Goal: Information Seeking & Learning: Compare options

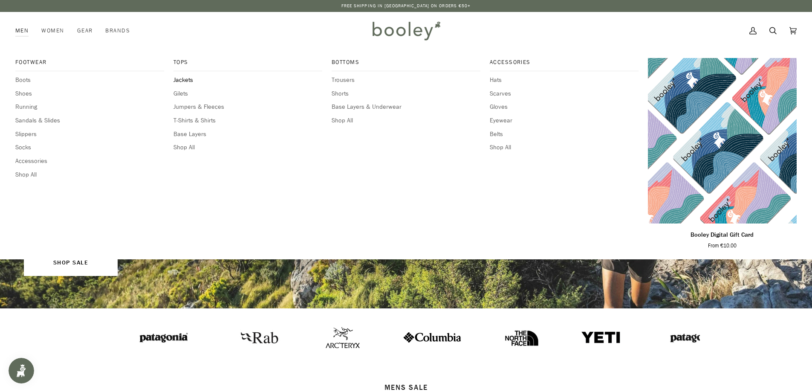
click at [182, 80] on span "Jackets" at bounding box center [248, 79] width 149 height 9
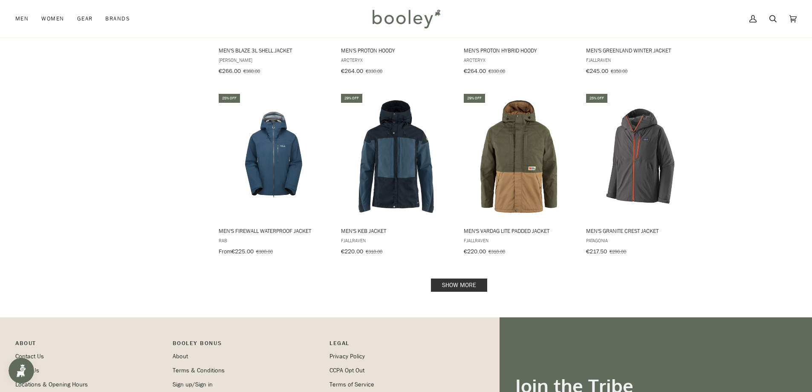
scroll to position [810, 0]
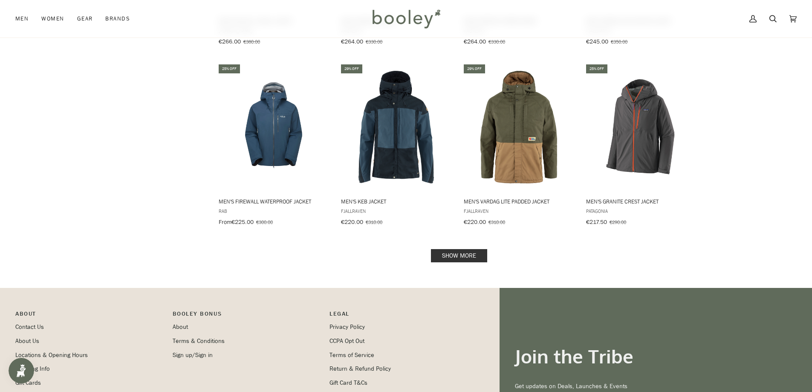
click at [461, 249] on link "Show more" at bounding box center [459, 255] width 56 height 13
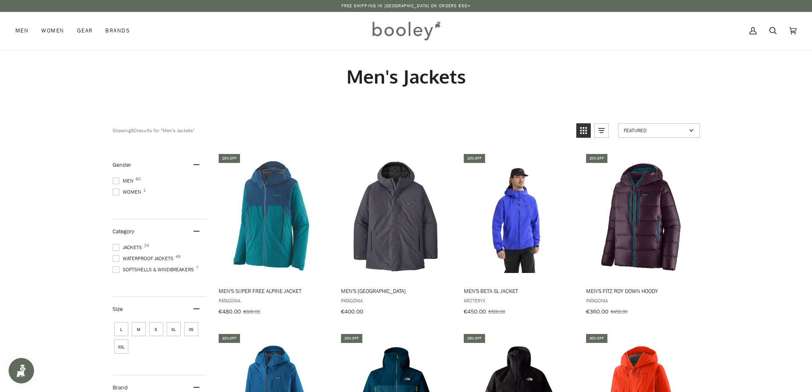
click at [116, 257] on span at bounding box center [116, 258] width 7 height 7
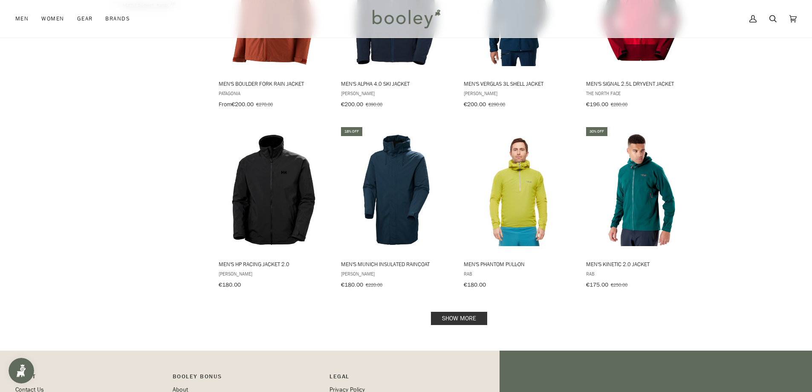
scroll to position [768, 0]
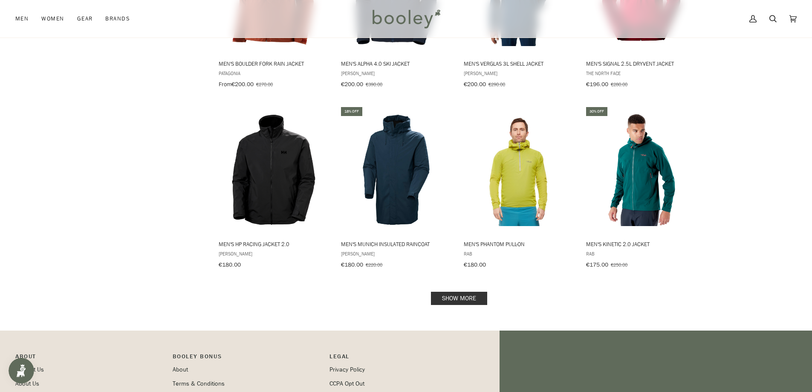
click at [466, 293] on link "Show more" at bounding box center [459, 298] width 56 height 13
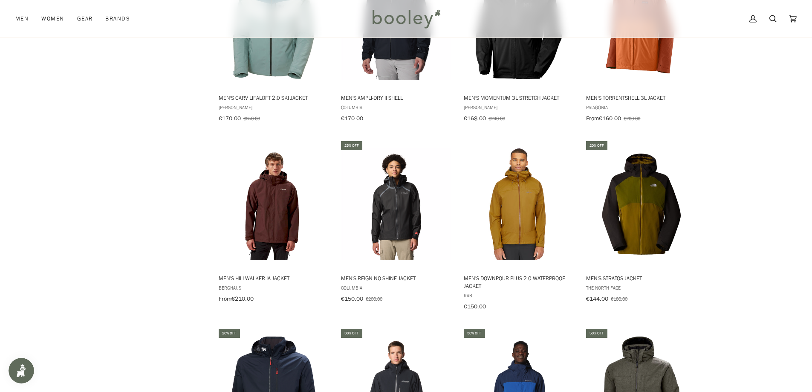
scroll to position [1109, 0]
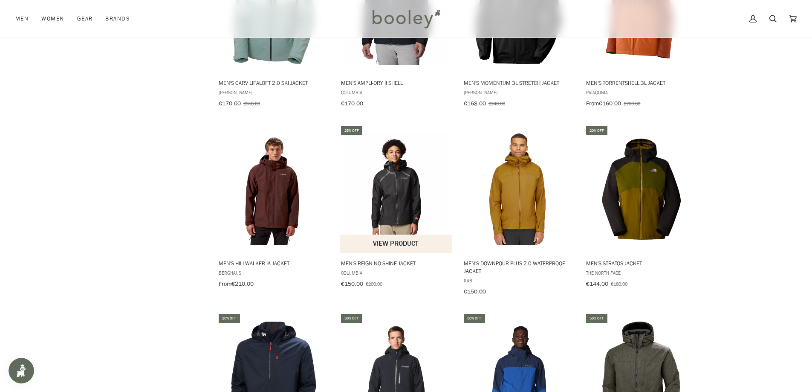
click at [395, 194] on img "Men's Reign No Shine Jacket" at bounding box center [396, 189] width 113 height 113
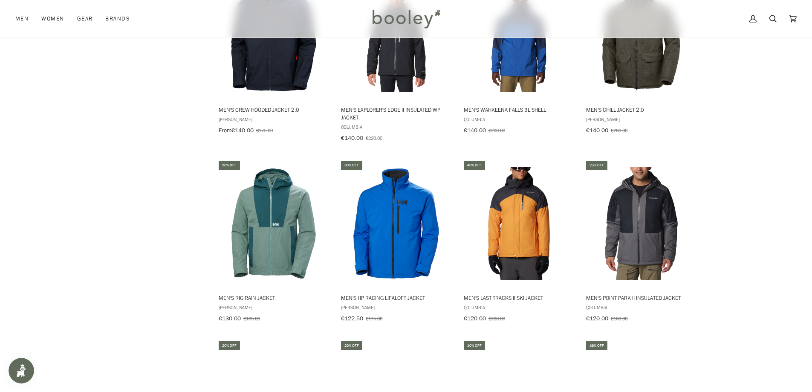
scroll to position [1493, 0]
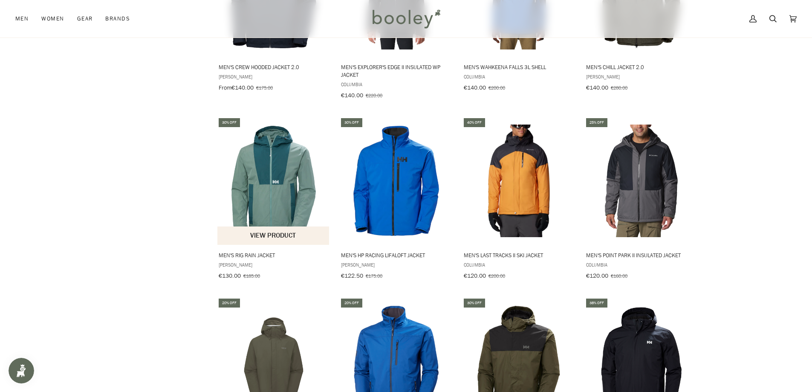
click at [275, 183] on img "Men's Rig Rain Jacket" at bounding box center [273, 181] width 113 height 113
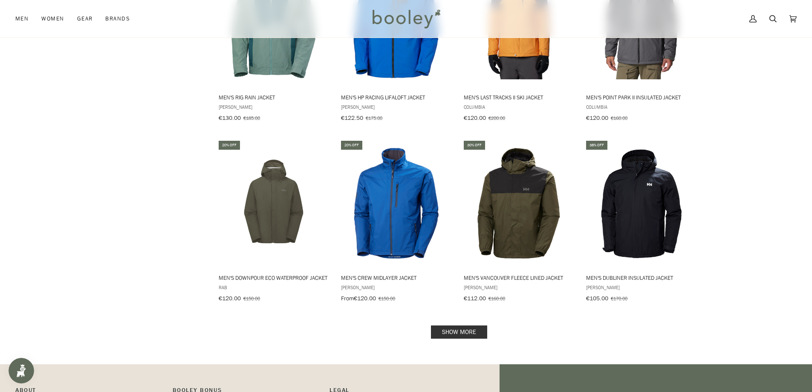
scroll to position [1663, 0]
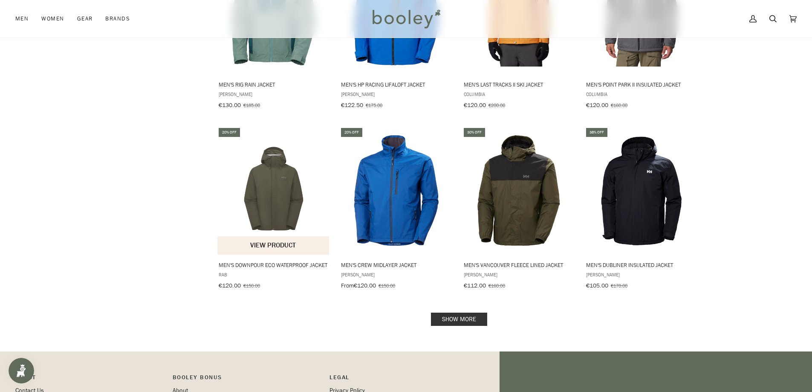
click at [276, 191] on img "Men's Downpour Eco Waterproof Jacket" at bounding box center [273, 190] width 113 height 113
click at [460, 313] on link "Show more" at bounding box center [459, 319] width 56 height 13
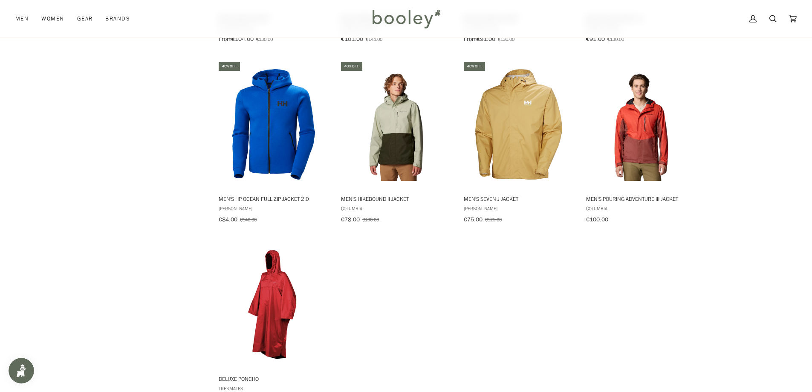
scroll to position [2047, 0]
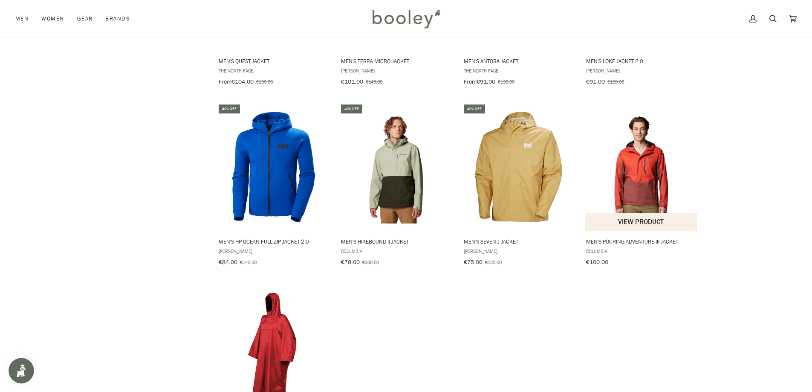
click at [638, 174] on img "Men's Pouring Adventure III Jacket" at bounding box center [641, 166] width 113 height 113
click at [406, 165] on img "Men's Hikebound II Jacket" at bounding box center [396, 166] width 113 height 113
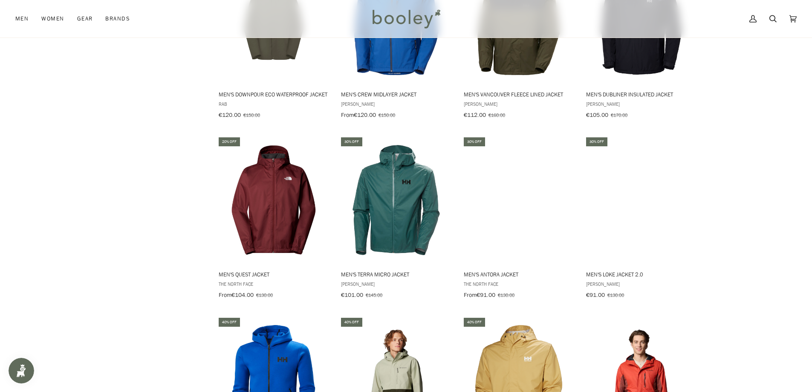
scroll to position [1919, 0]
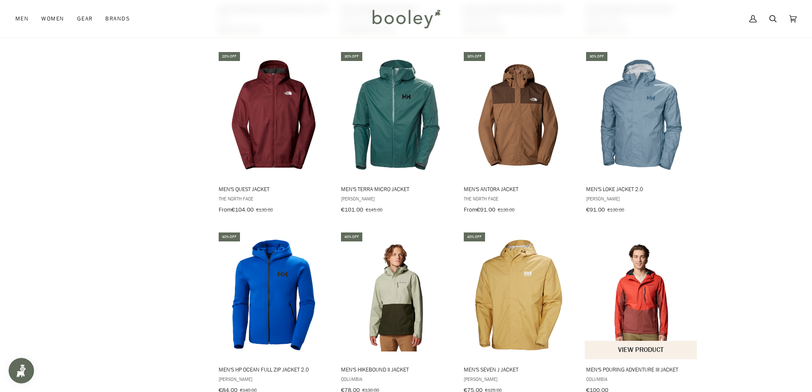
click at [647, 294] on img "Men's Pouring Adventure III Jacket" at bounding box center [641, 294] width 113 height 113
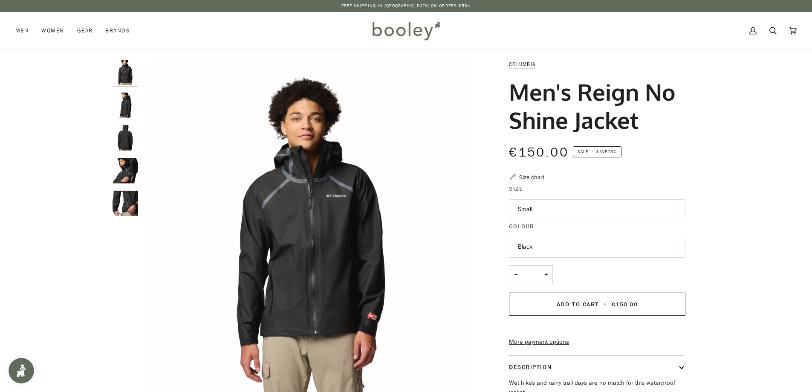
click at [548, 212] on button "Small" at bounding box center [597, 209] width 177 height 21
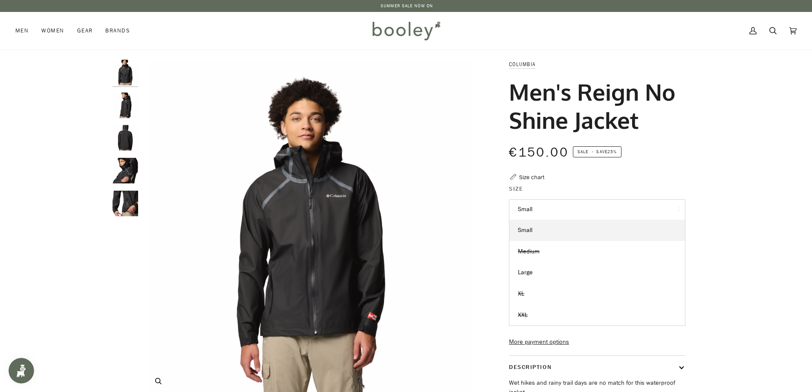
click at [428, 216] on img "Columbia Men's Reign No Shine Jacket Black - Booley Galway" at bounding box center [310, 228] width 337 height 337
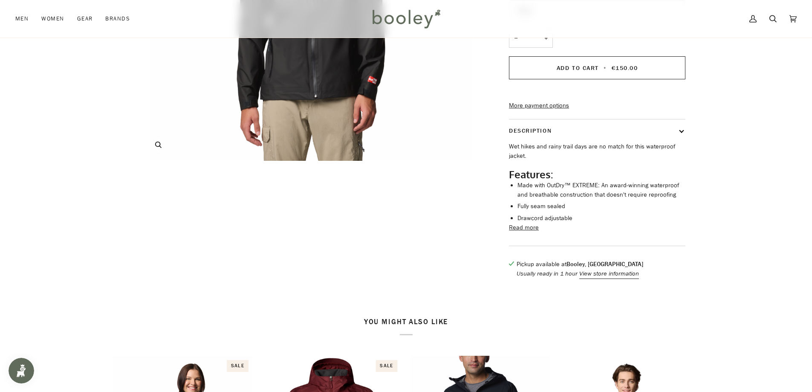
scroll to position [256, 0]
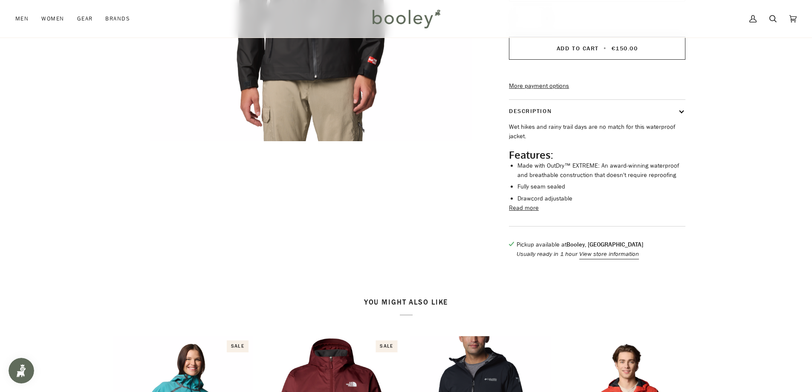
click at [526, 213] on button "Read more" at bounding box center [524, 207] width 30 height 9
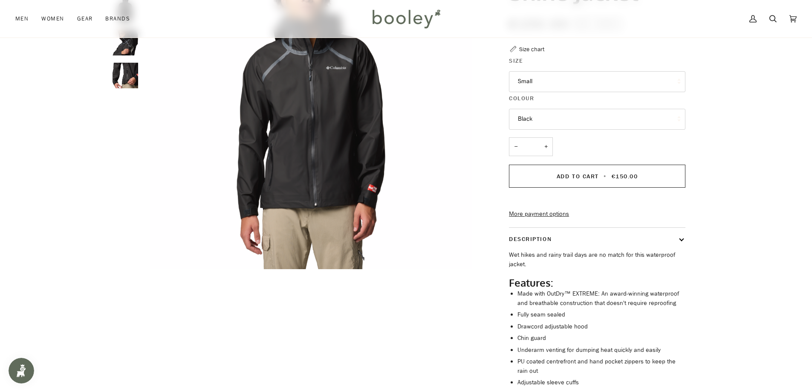
scroll to position [43, 0]
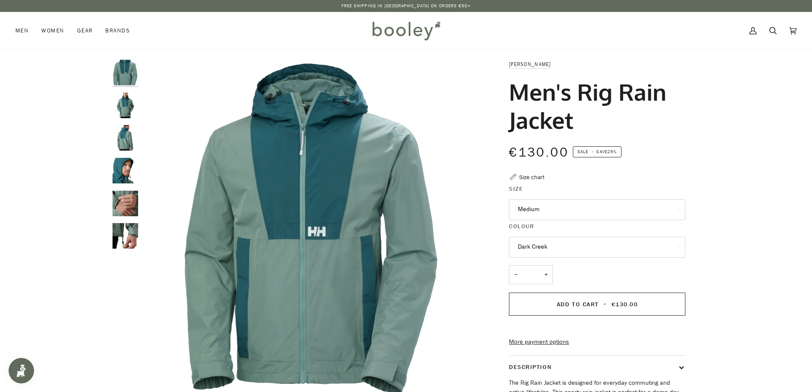
click at [549, 210] on button "Medium" at bounding box center [597, 209] width 177 height 21
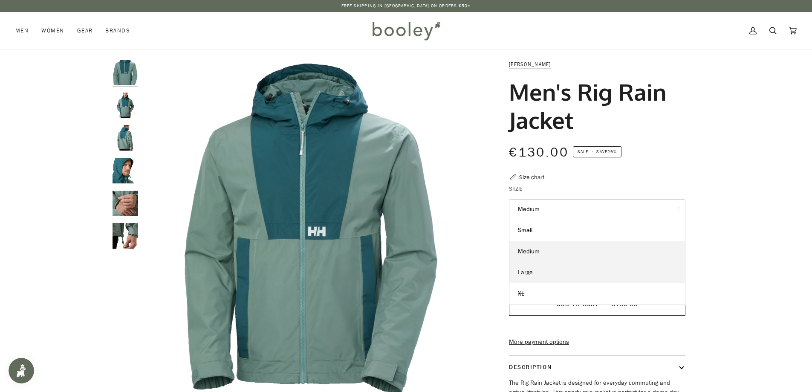
click at [536, 273] on link "Large" at bounding box center [598, 272] width 176 height 21
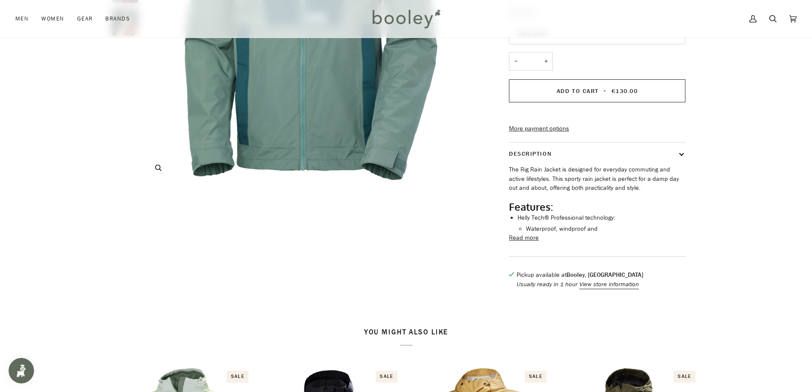
scroll to position [256, 0]
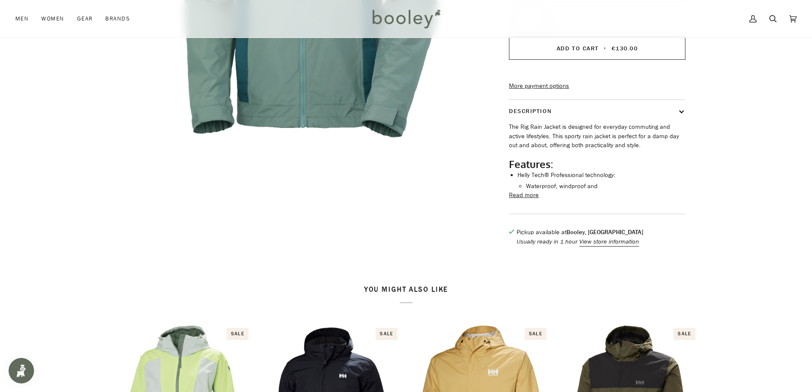
click at [521, 200] on button "Read more" at bounding box center [524, 195] width 30 height 9
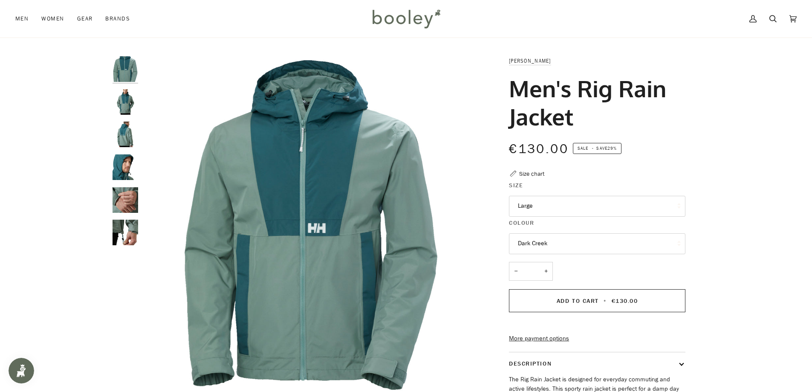
scroll to position [0, 0]
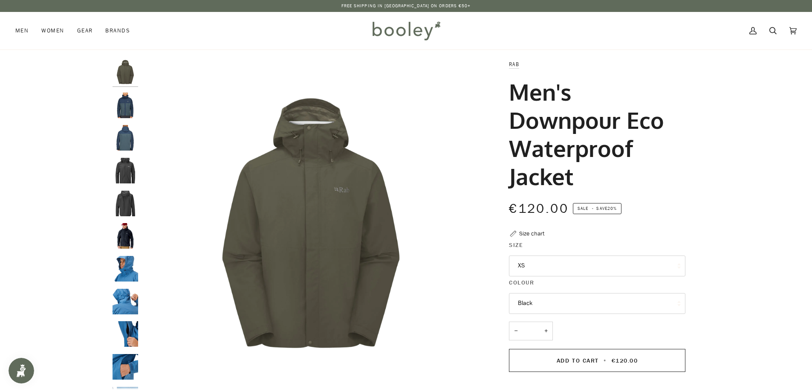
click at [539, 267] on button "XS" at bounding box center [597, 265] width 177 height 21
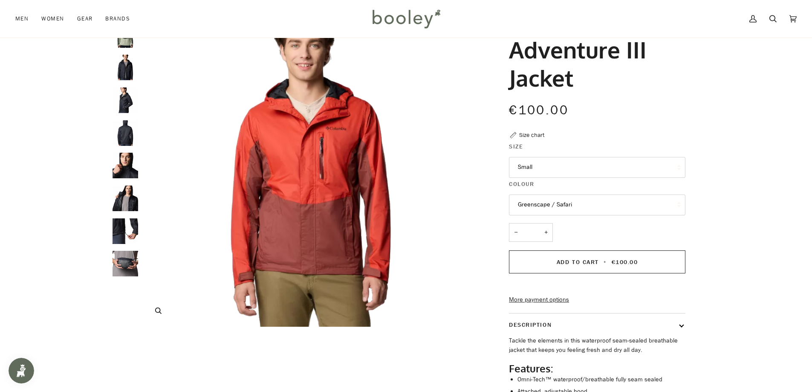
scroll to position [85, 0]
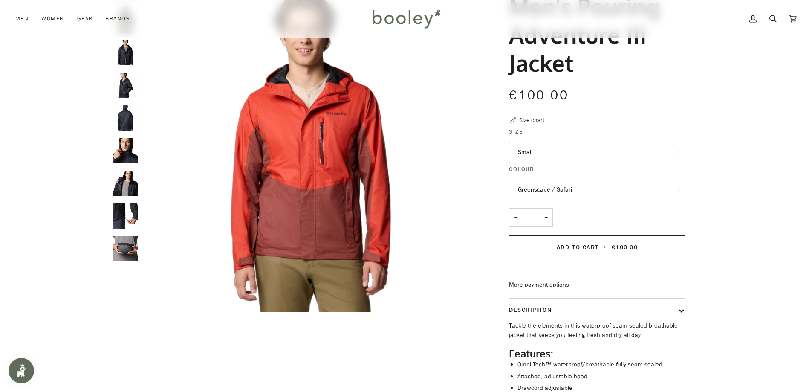
click at [537, 154] on button "Small" at bounding box center [597, 152] width 177 height 21
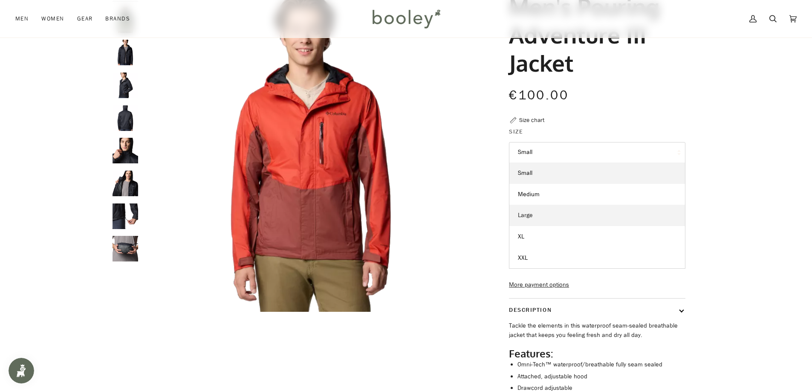
click at [529, 216] on span "Large" at bounding box center [525, 215] width 15 height 8
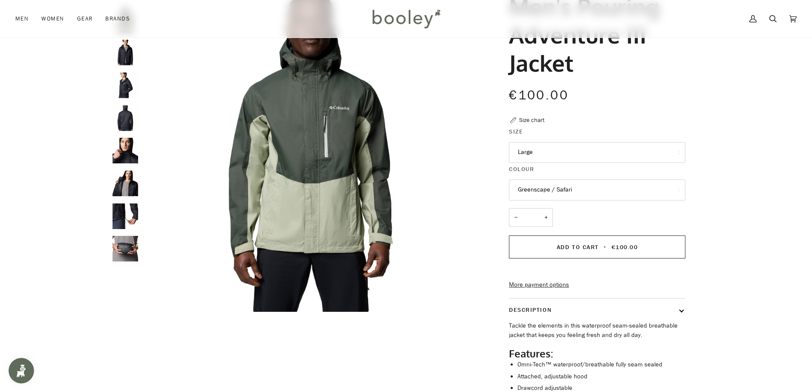
click at [582, 190] on button "Greenscape / Safari" at bounding box center [597, 190] width 177 height 21
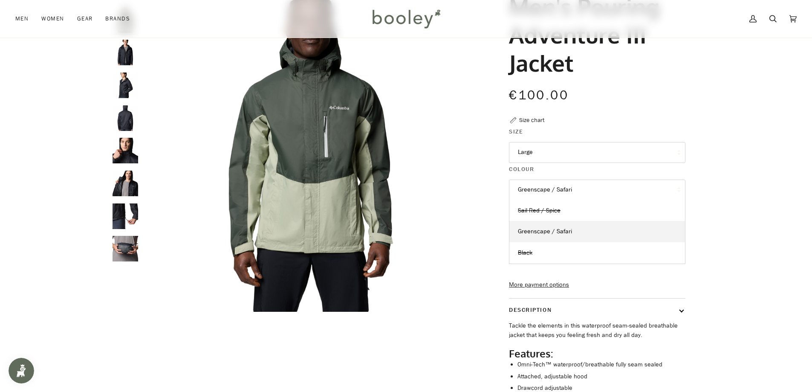
click at [582, 190] on button "Greenscape / Safari" at bounding box center [597, 190] width 177 height 21
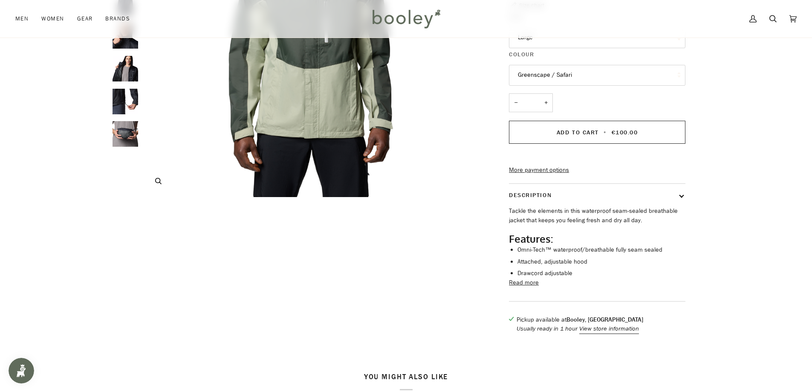
scroll to position [213, 0]
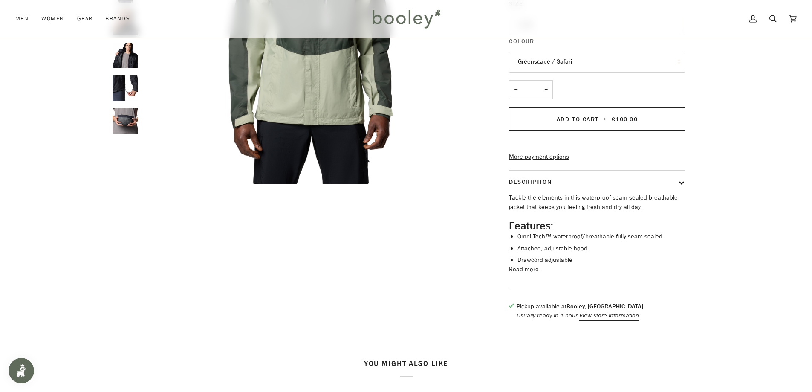
click at [518, 274] on button "Read more" at bounding box center [524, 269] width 30 height 9
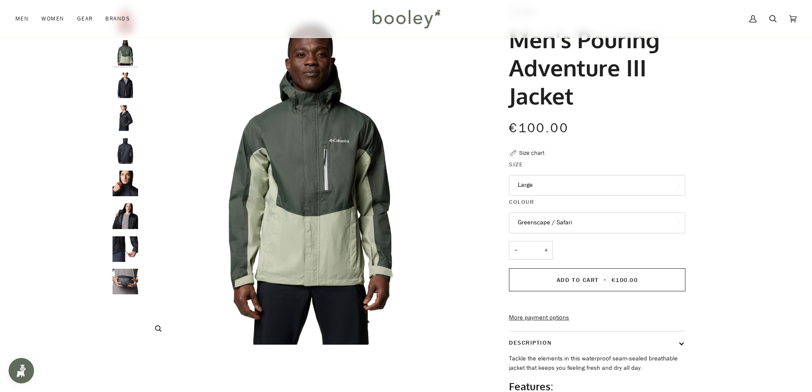
scroll to position [43, 0]
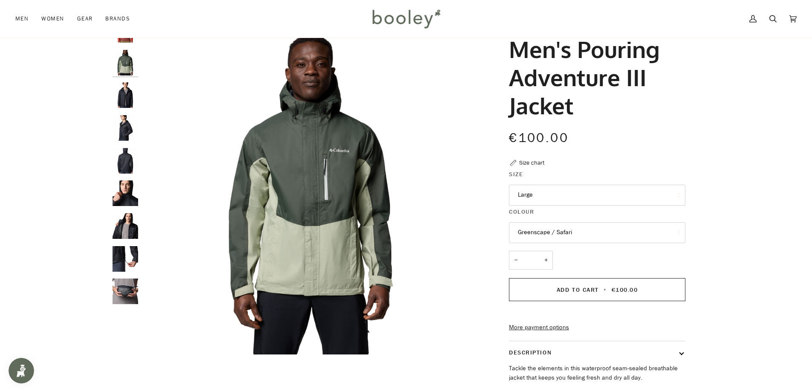
click at [128, 287] on img "Columbia Men's Pouring Adventure III Jacket Black - Booley Galway" at bounding box center [126, 291] width 26 height 26
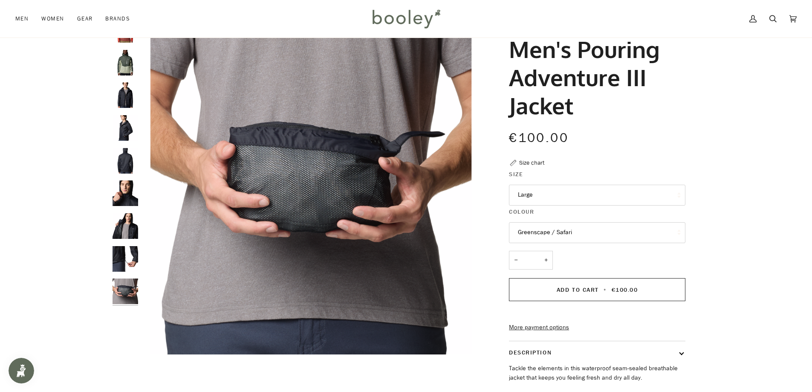
click at [126, 263] on img "Columbia Men's Pouring Adventure III Jacket Black - Booley Galway" at bounding box center [126, 259] width 26 height 26
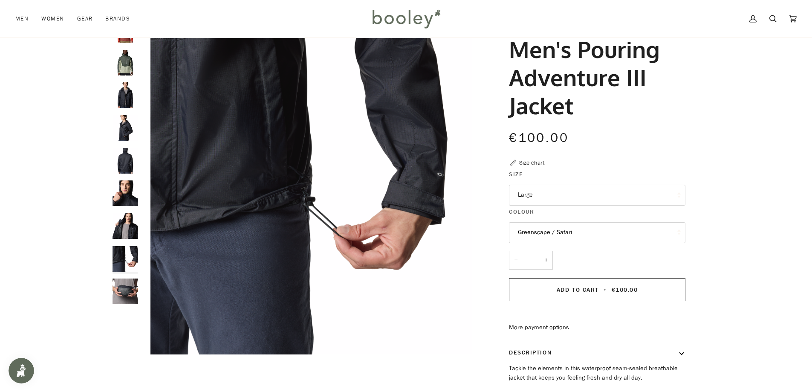
click at [127, 227] on img "Columbia Men's Pouring Adventure III Jacket Black - Booley Galway" at bounding box center [126, 226] width 26 height 26
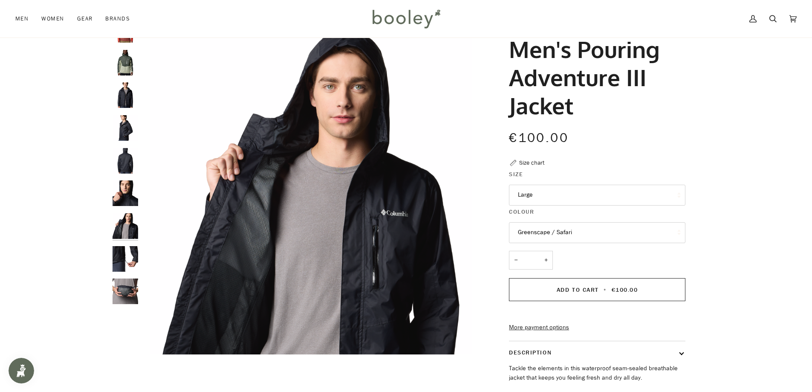
click at [126, 190] on img "Columbia Men's Pouring Adventure III Jacket Black - Booley Galway" at bounding box center [126, 193] width 26 height 26
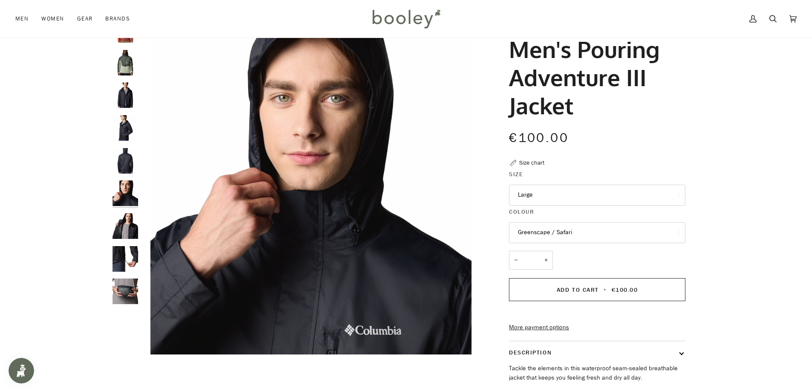
click at [125, 163] on img "Columbia Men's Pouring Adventure III Jacket Black - Booley Galway" at bounding box center [126, 161] width 26 height 26
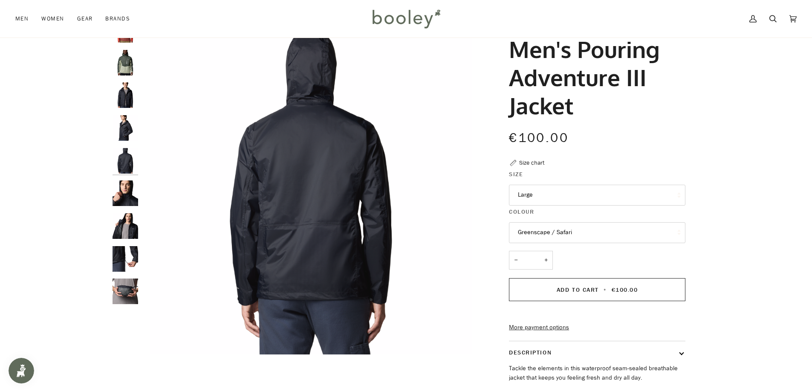
click at [125, 128] on img "Columbia Men's Pouring Adventure III Jacket Black - Booley Galway" at bounding box center [126, 128] width 26 height 26
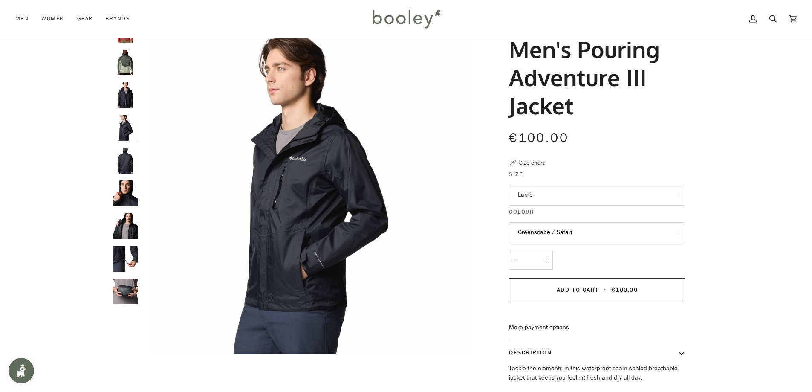
click at [125, 97] on img "Columbia Men's Pouring Adventure III Jacket Black - Booley Galway" at bounding box center [126, 95] width 26 height 26
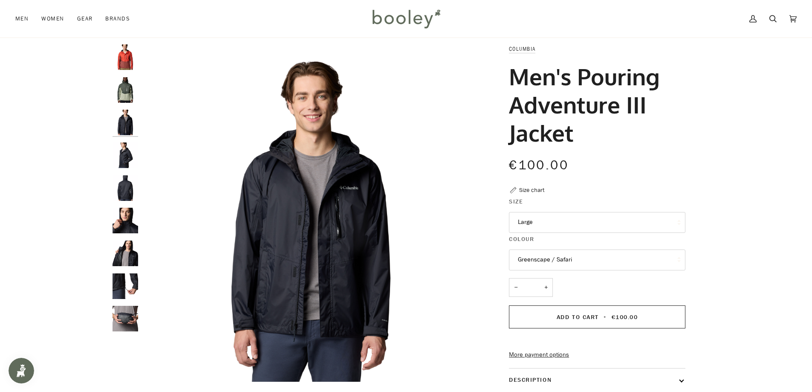
scroll to position [0, 0]
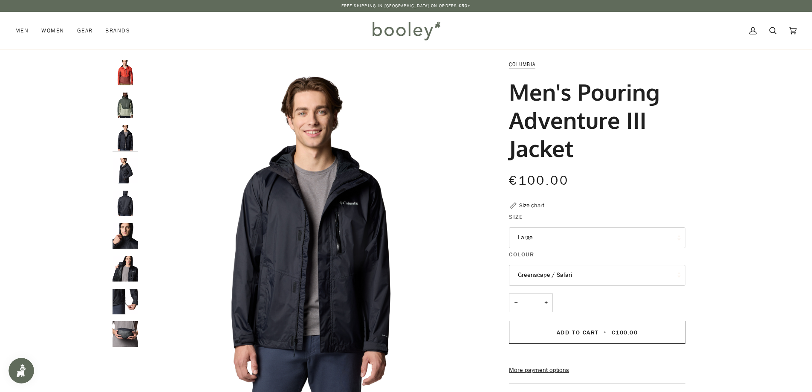
click at [125, 105] on img "Columbia Men's Pouring Adventure III Jacket Greenscape / Safari - Booley Galway" at bounding box center [126, 106] width 26 height 26
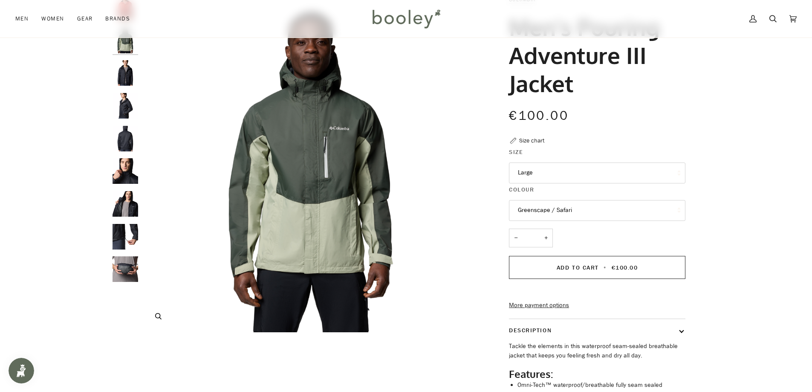
scroll to position [85, 0]
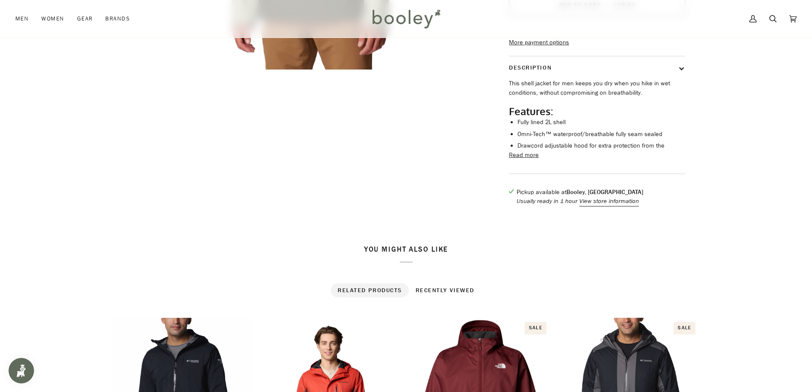
scroll to position [341, 0]
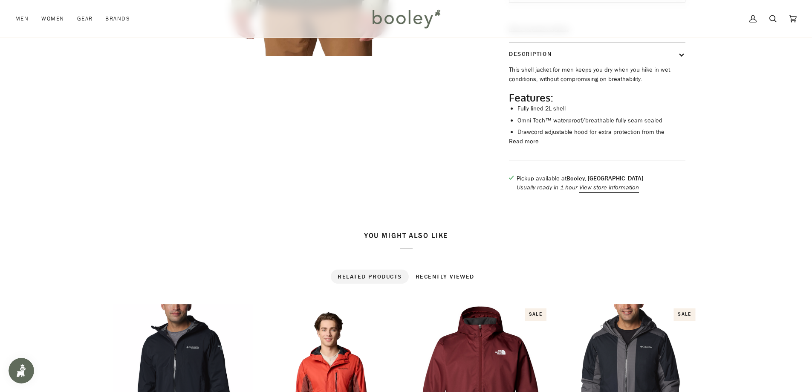
click at [527, 146] on button "Read more" at bounding box center [524, 141] width 30 height 9
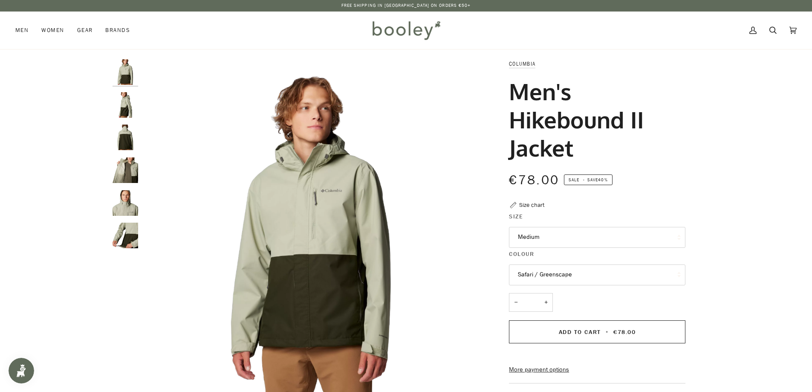
scroll to position [0, 0]
click at [590, 240] on button "Medium" at bounding box center [597, 237] width 177 height 21
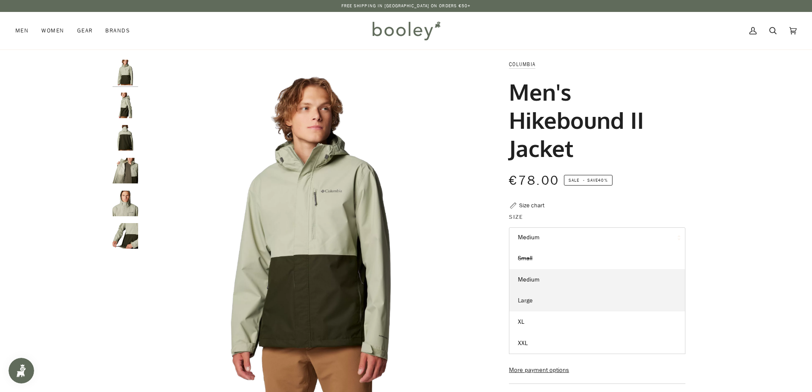
click at [528, 299] on span "Large" at bounding box center [525, 300] width 15 height 8
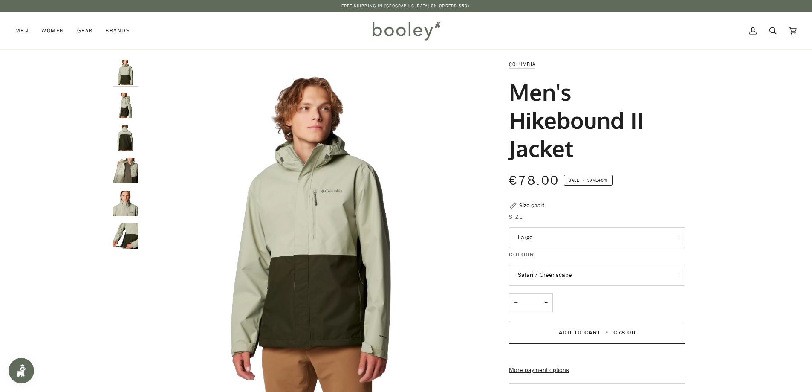
click at [124, 141] on img "Columbia Men's Hikebound II Jacket Safari / Greenscape - Booley Galway" at bounding box center [126, 138] width 26 height 26
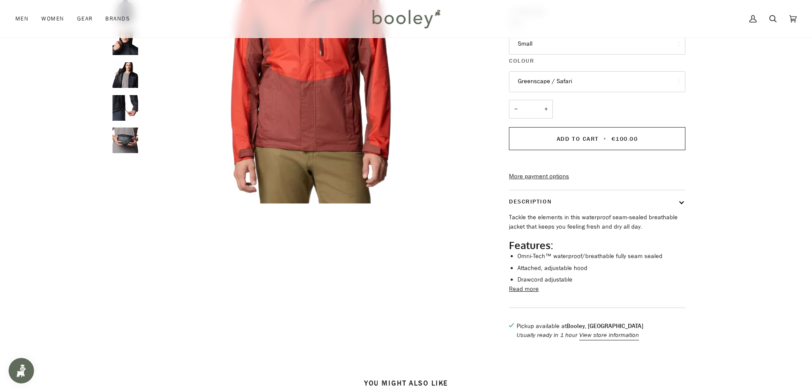
scroll to position [213, 0]
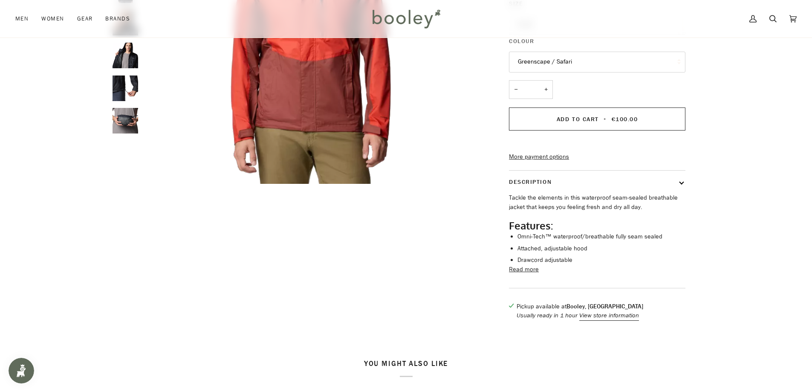
click at [531, 274] on button "Read more" at bounding box center [524, 269] width 30 height 9
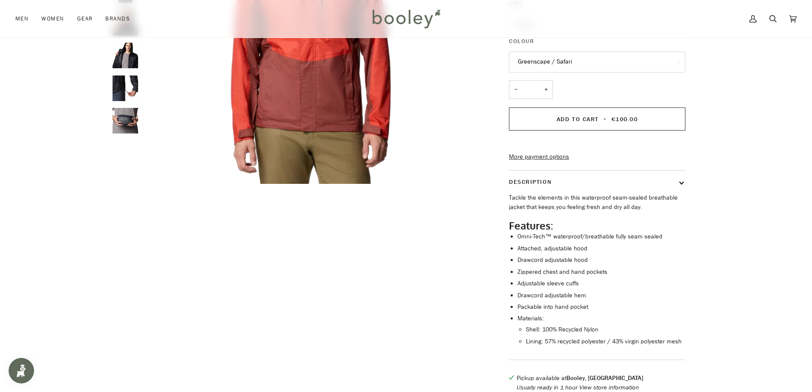
scroll to position [256, 0]
